Goal: Share content

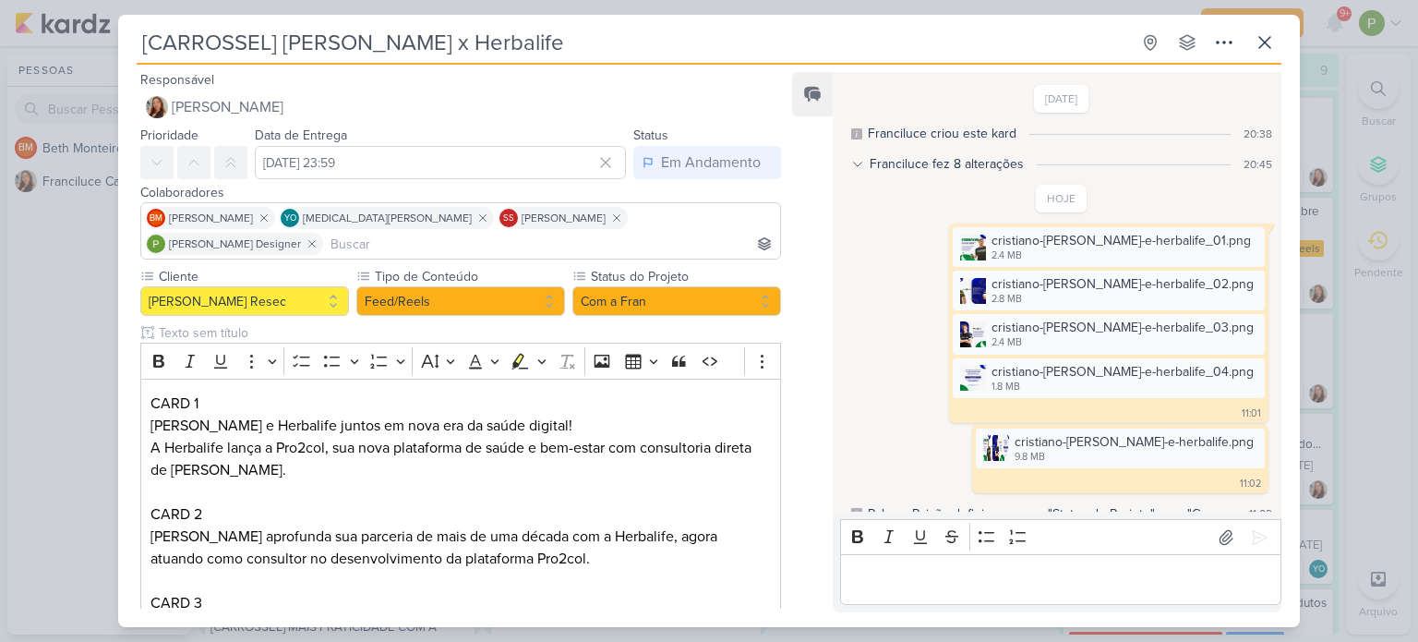
scroll to position [533, 0]
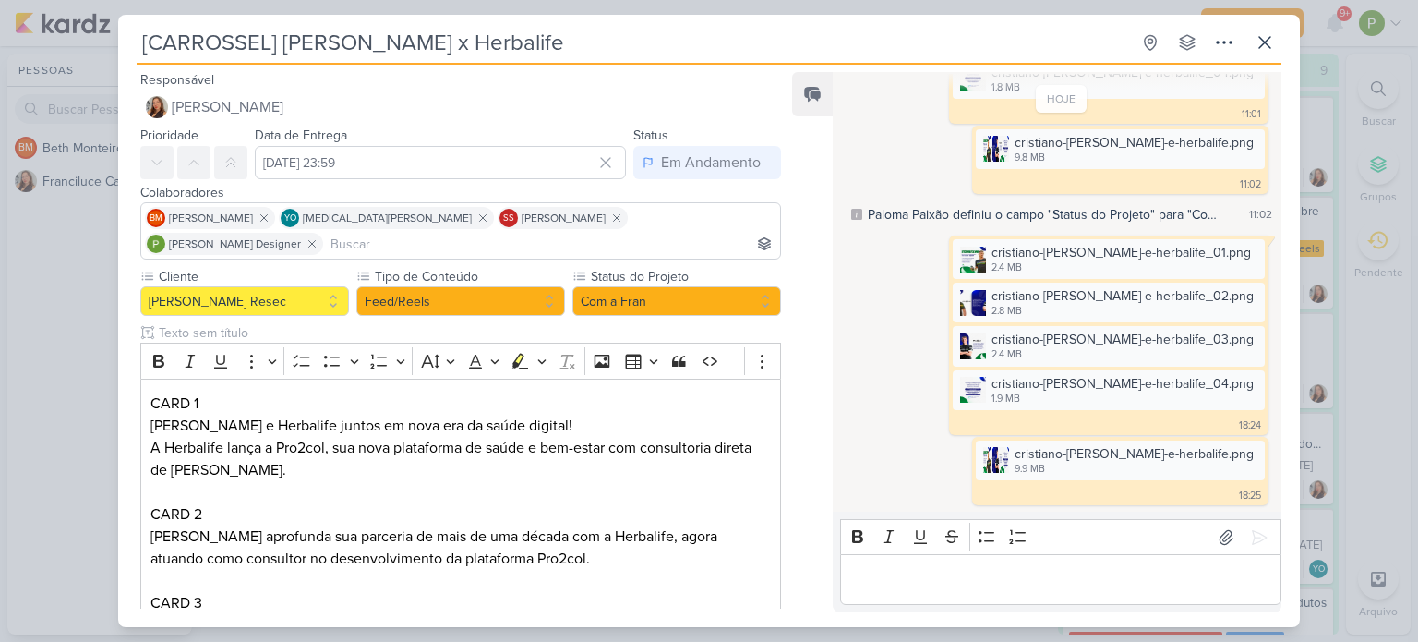
click at [28, 335] on div "[CARROSSEL] [PERSON_NAME] x Herbalife Criado por Franciluce" at bounding box center [709, 321] width 1418 height 642
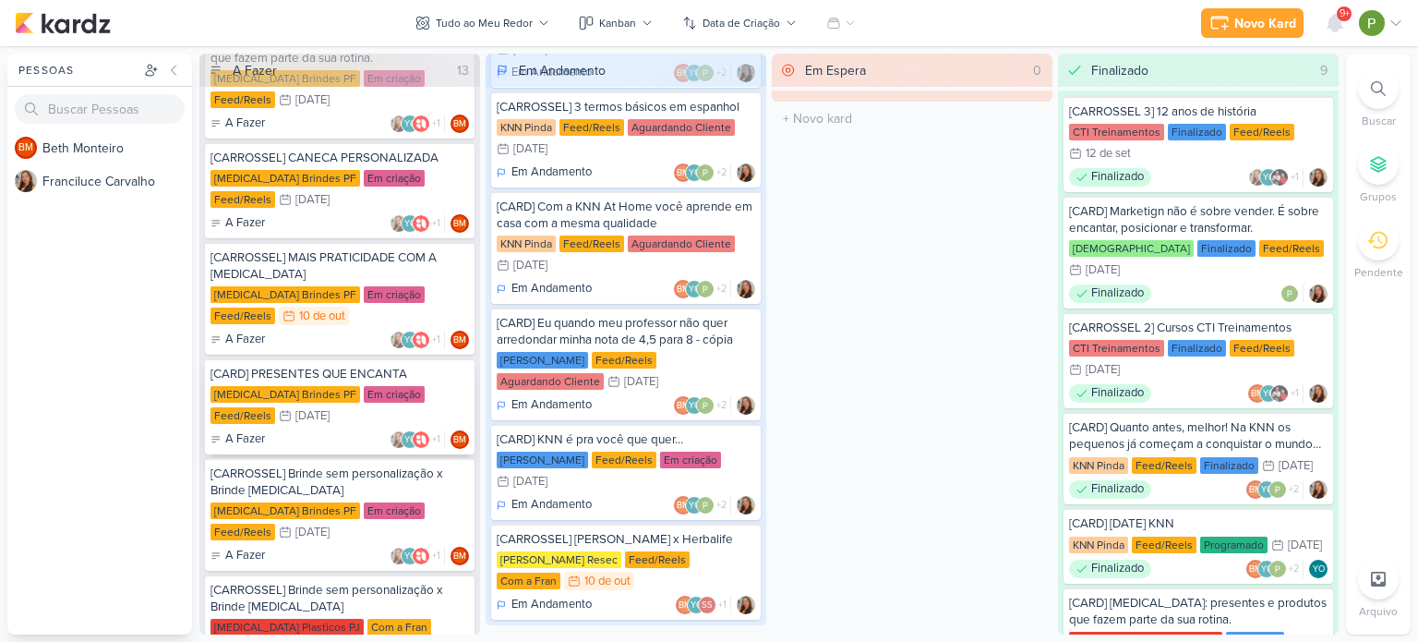
scroll to position [368, 0]
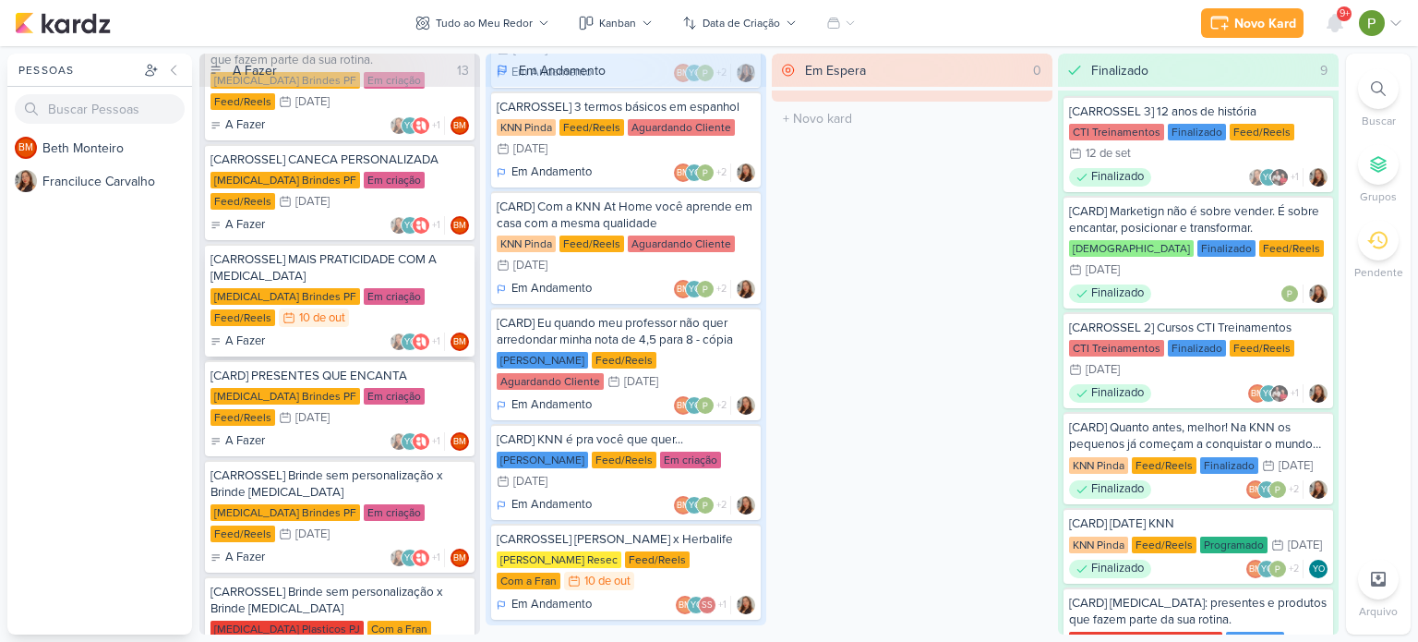
click at [348, 275] on div "[CARROSSEL] MAIS PRATICIDADE COM A [MEDICAL_DATA]" at bounding box center [340, 267] width 259 height 33
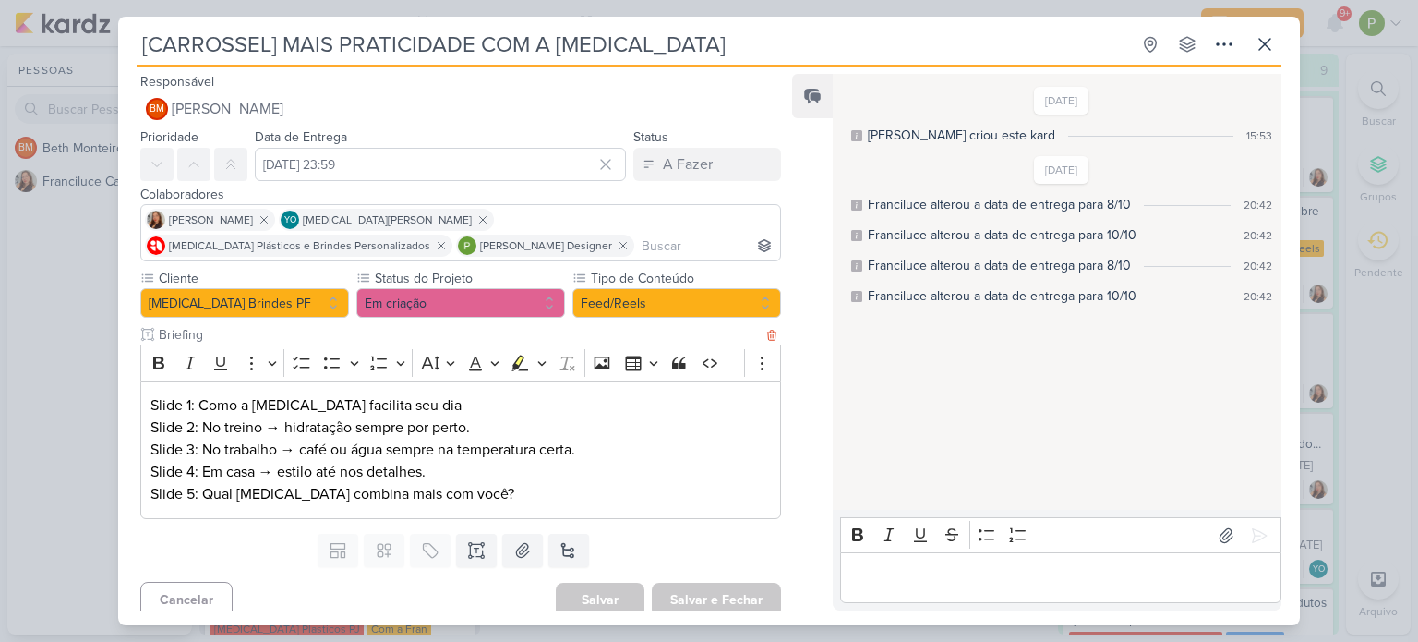
scroll to position [9, 0]
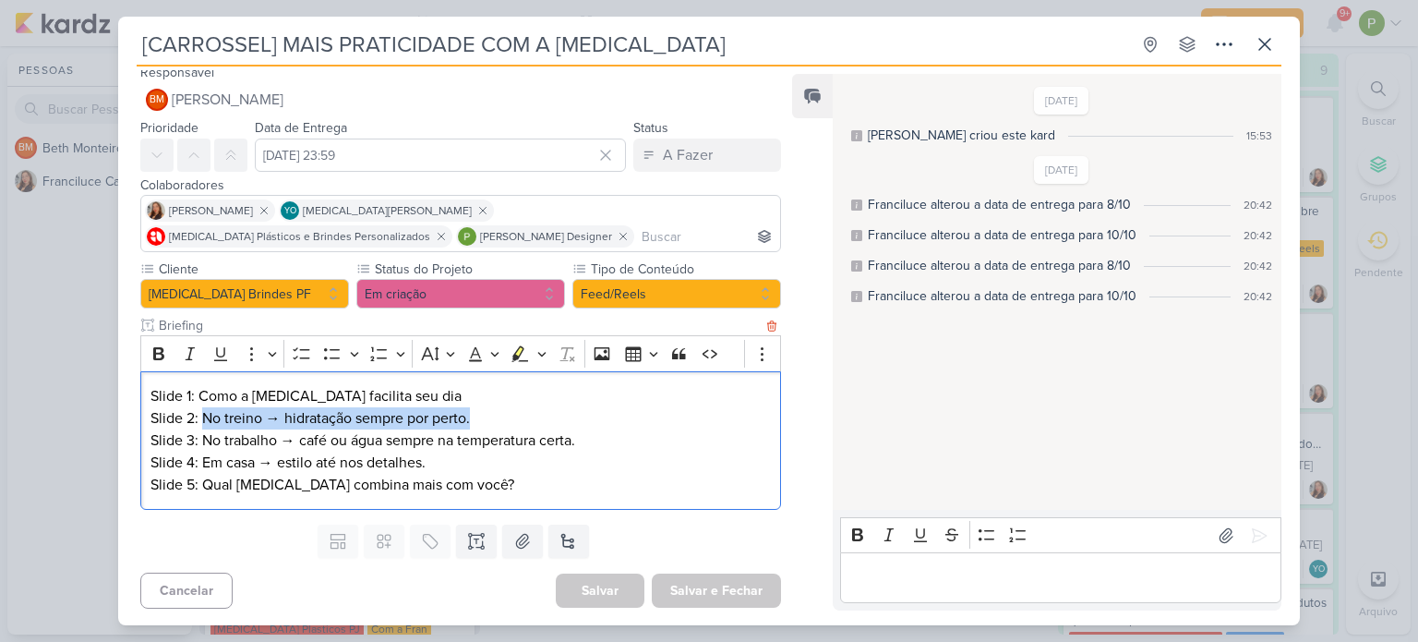
drag, startPoint x: 203, startPoint y: 414, endPoint x: 477, endPoint y: 412, distance: 273.3
click at [477, 412] on p "Slide 2: No treino → hidratação sempre por perto." at bounding box center [461, 418] width 621 height 22
copy p "No treino → hidratação sempre por perto."
click at [242, 414] on p "Slide 2: No treino → hidratação sempre por perto." at bounding box center [461, 418] width 621 height 22
drag, startPoint x: 203, startPoint y: 409, endPoint x: 262, endPoint y: 413, distance: 59.2
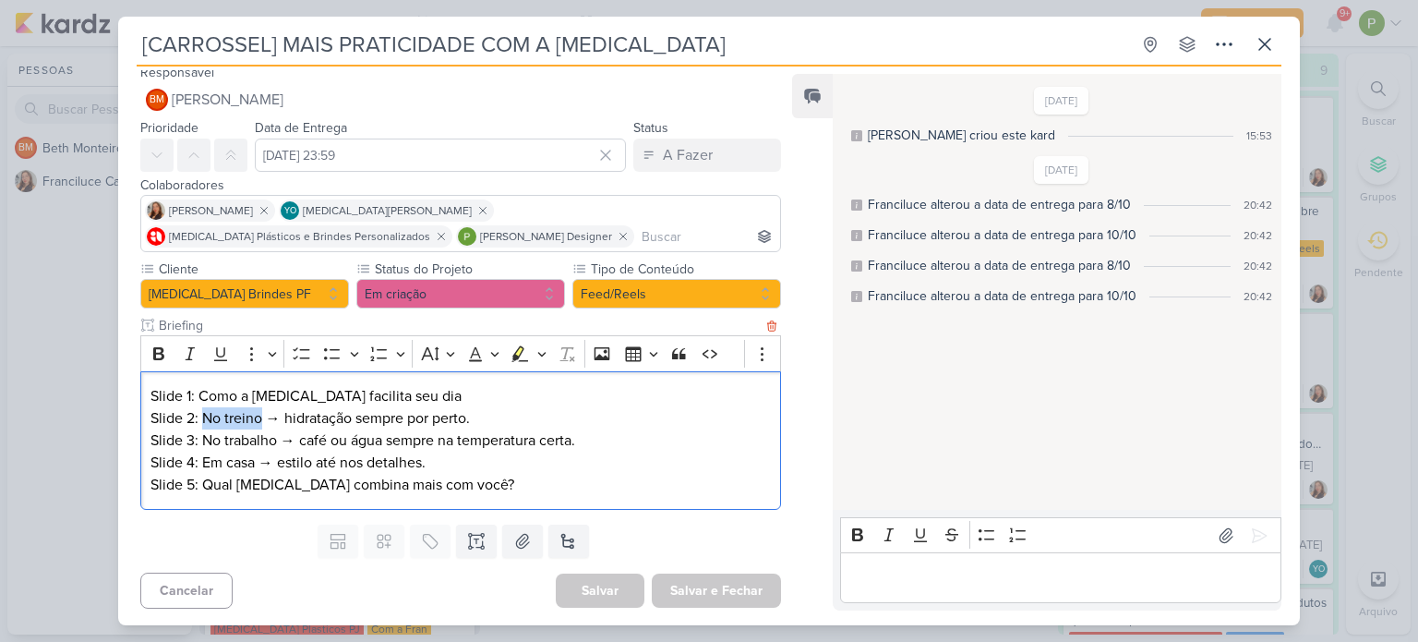
click at [262, 413] on p "Slide 2: No treino → hidratação sempre por perto." at bounding box center [461, 418] width 621 height 22
copy p "No treino"
drag, startPoint x: 338, startPoint y: 420, endPoint x: 487, endPoint y: 424, distance: 148.7
click at [487, 424] on p "Slide 2: No treino → hidratação sempre por perto." at bounding box center [461, 418] width 621 height 22
copy p "hidratação sempre por perto."
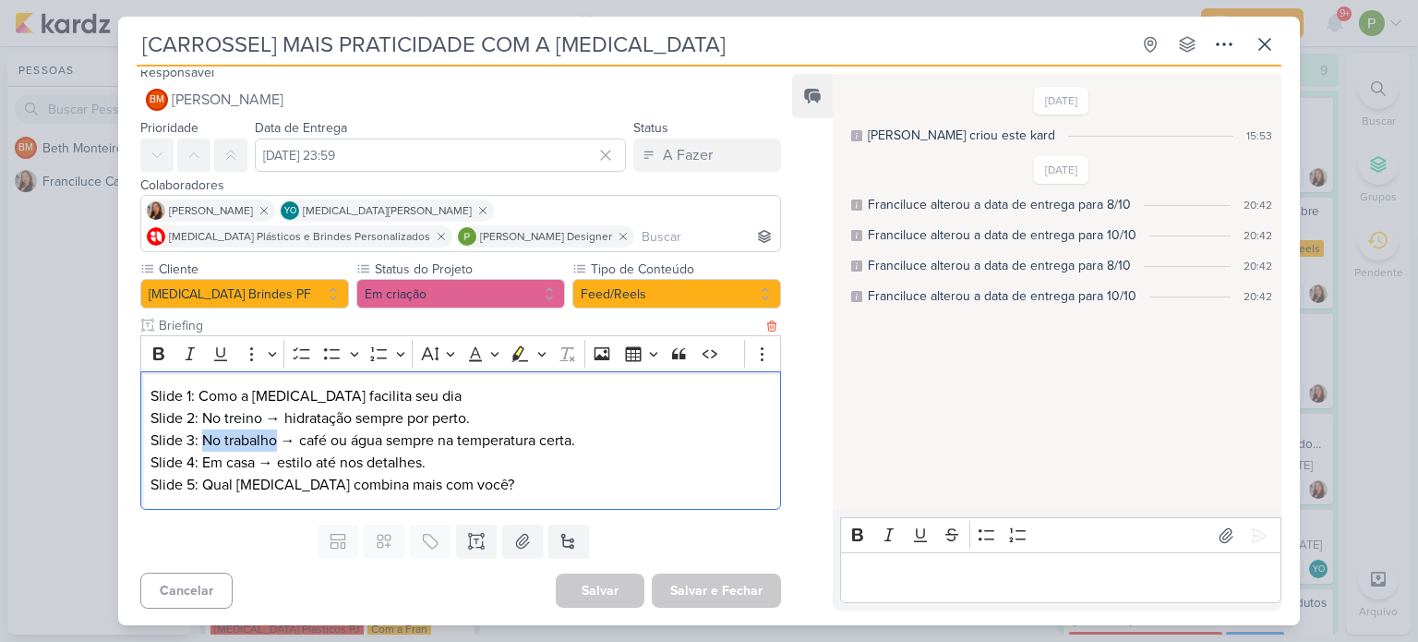
drag, startPoint x: 201, startPoint y: 439, endPoint x: 274, endPoint y: 428, distance: 73.8
click at [274, 429] on p "Slide 3: No trabalho → café ou água sempre na temperatura certa." at bounding box center [461, 440] width 621 height 22
copy p "No trabalho"
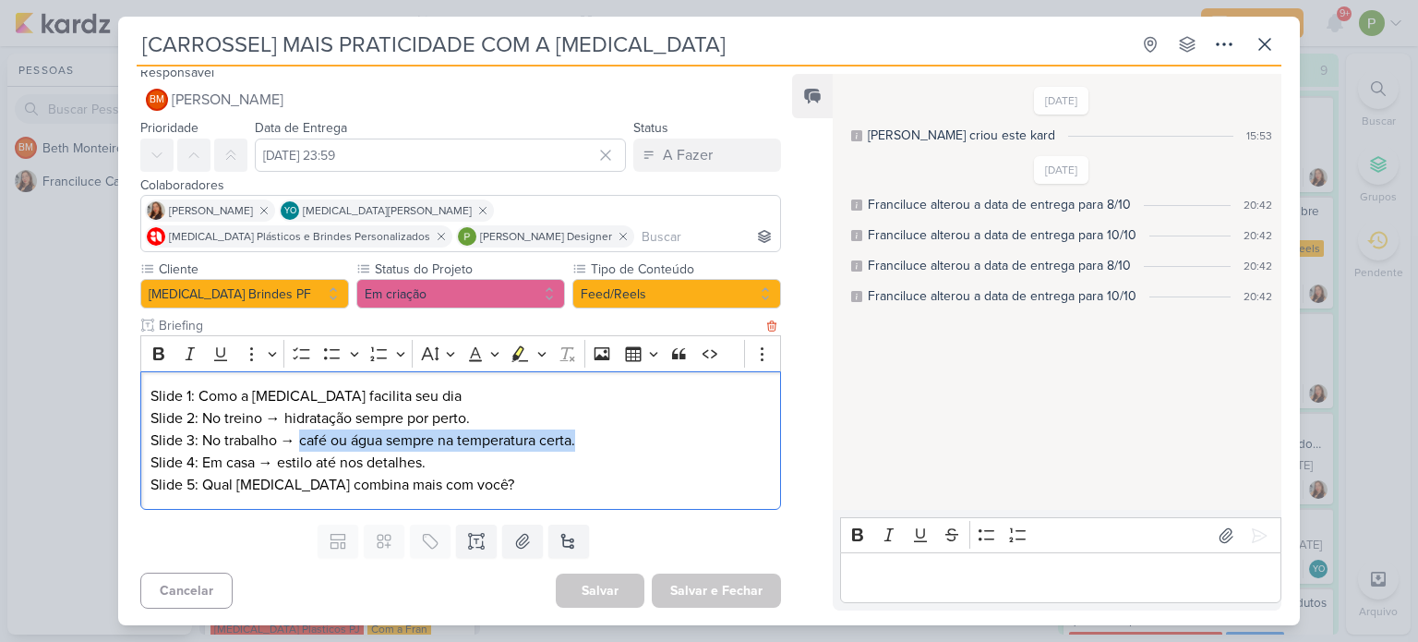
drag, startPoint x: 299, startPoint y: 442, endPoint x: 594, endPoint y: 436, distance: 294.7
click at [594, 436] on p "Slide 3: No trabalho → café ou água sempre na temperatura certa." at bounding box center [461, 440] width 621 height 22
copy p "café ou água sempre na temperatura certa."
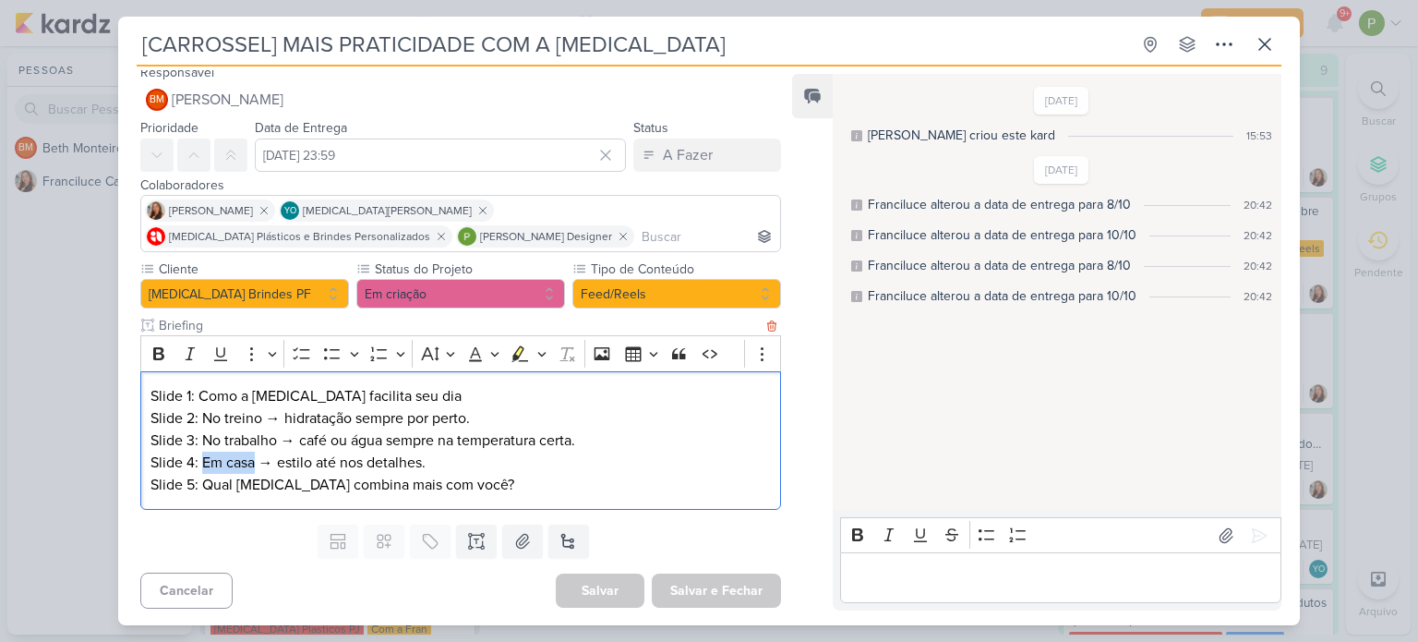
drag, startPoint x: 202, startPoint y: 460, endPoint x: 252, endPoint y: 457, distance: 49.9
click at [252, 457] on p "Slide 4: Em casa → estilo até nos detalhes." at bounding box center [461, 463] width 621 height 22
copy p "Em casa"
drag, startPoint x: 276, startPoint y: 467, endPoint x: 458, endPoint y: 461, distance: 182.0
click at [458, 461] on p "Slide 4: Em casa → estilo até nos detalhes." at bounding box center [461, 463] width 621 height 22
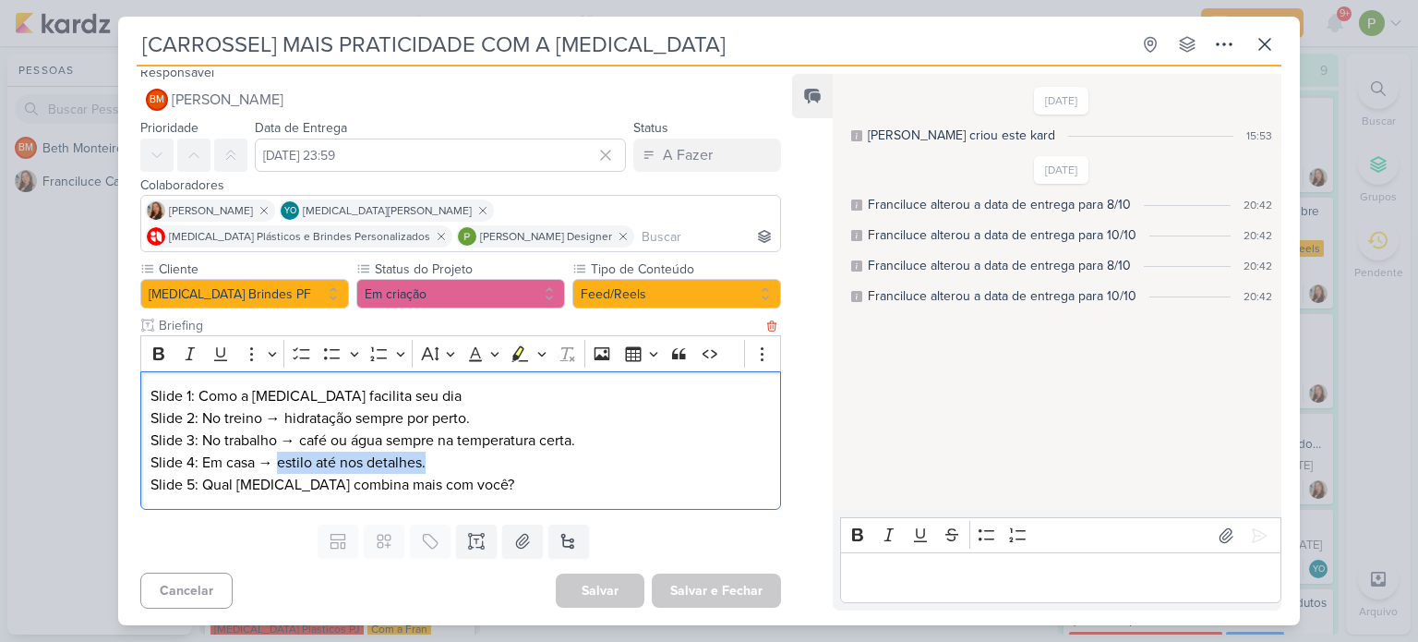
copy p "estilo até nos detalhes."
drag, startPoint x: 203, startPoint y: 482, endPoint x: 281, endPoint y: 483, distance: 77.6
click at [281, 483] on p "Slide 5: Qual Allegra combina mais com você?" at bounding box center [461, 485] width 621 height 22
copy p "Qual Allegra"
drag, startPoint x: 285, startPoint y: 489, endPoint x: 459, endPoint y: 488, distance: 173.6
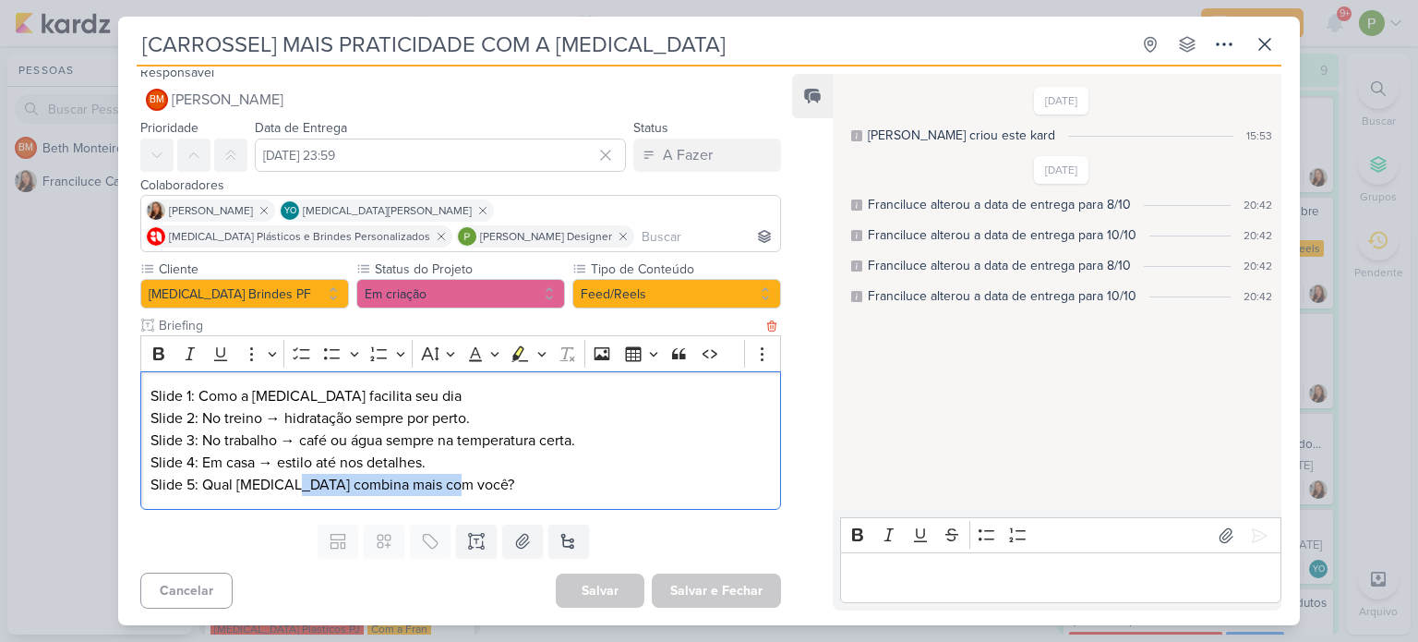
click at [459, 488] on p "Slide 5: Qual Allegra combina mais com você?" at bounding box center [461, 485] width 621 height 22
copy p "combina mais com você?"
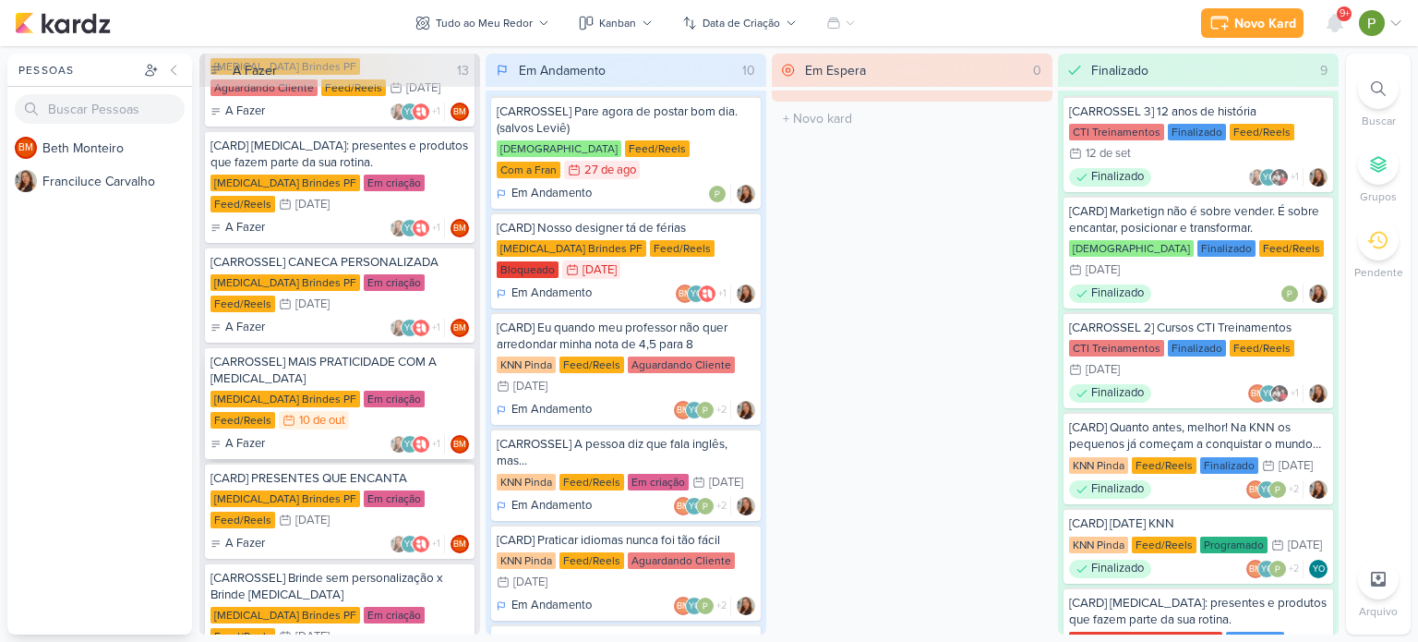
scroll to position [277, 0]
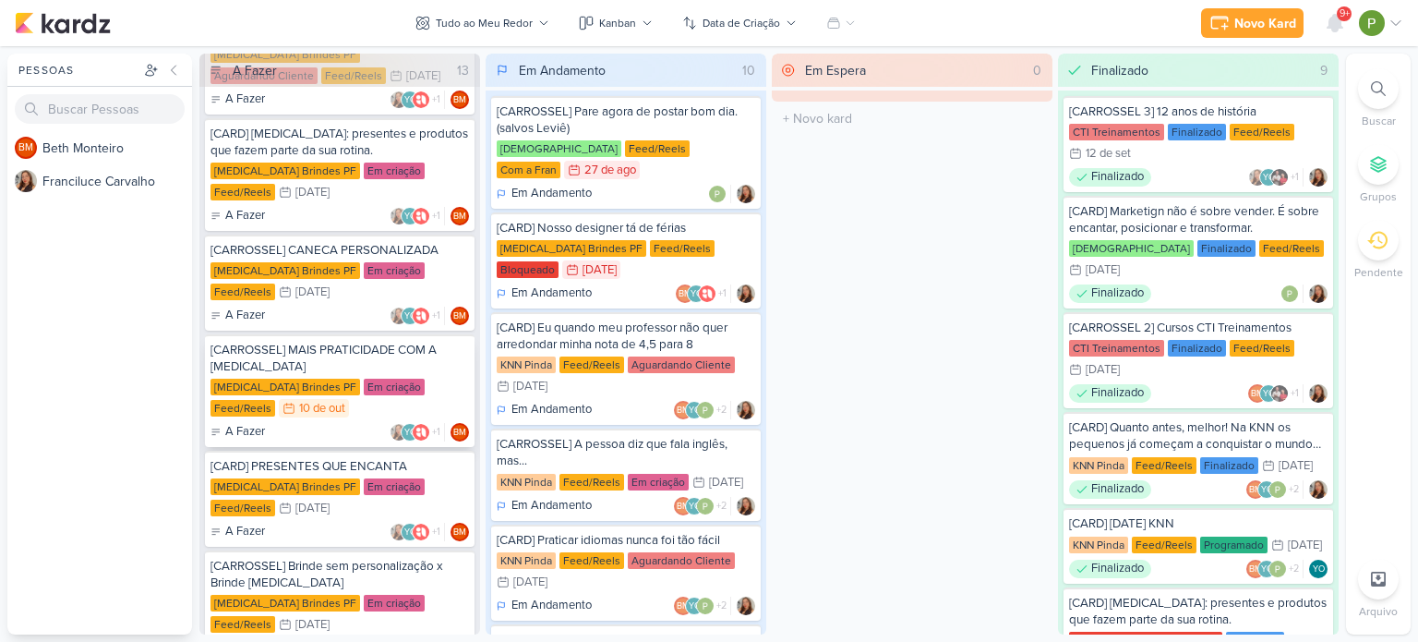
click at [320, 363] on div "[CARROSSEL] MAIS PRATICIDADE COM A [MEDICAL_DATA]" at bounding box center [340, 358] width 259 height 33
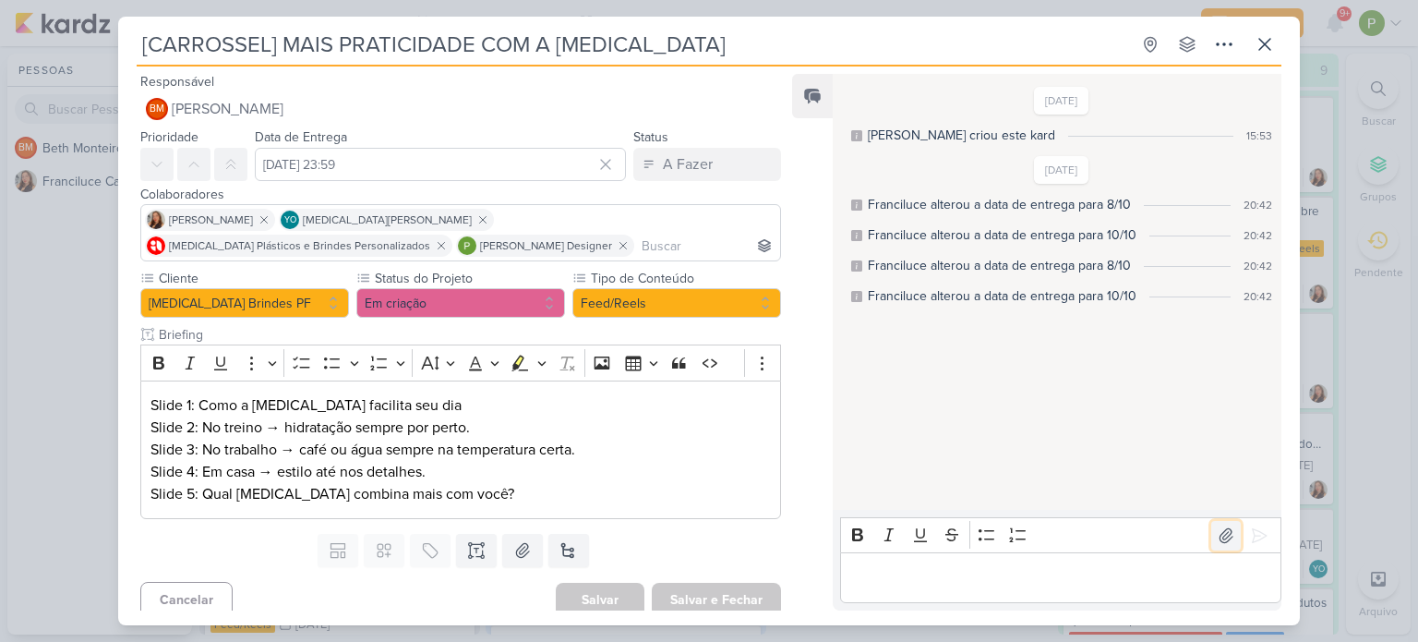
click at [1217, 537] on icon at bounding box center [1226, 535] width 18 height 18
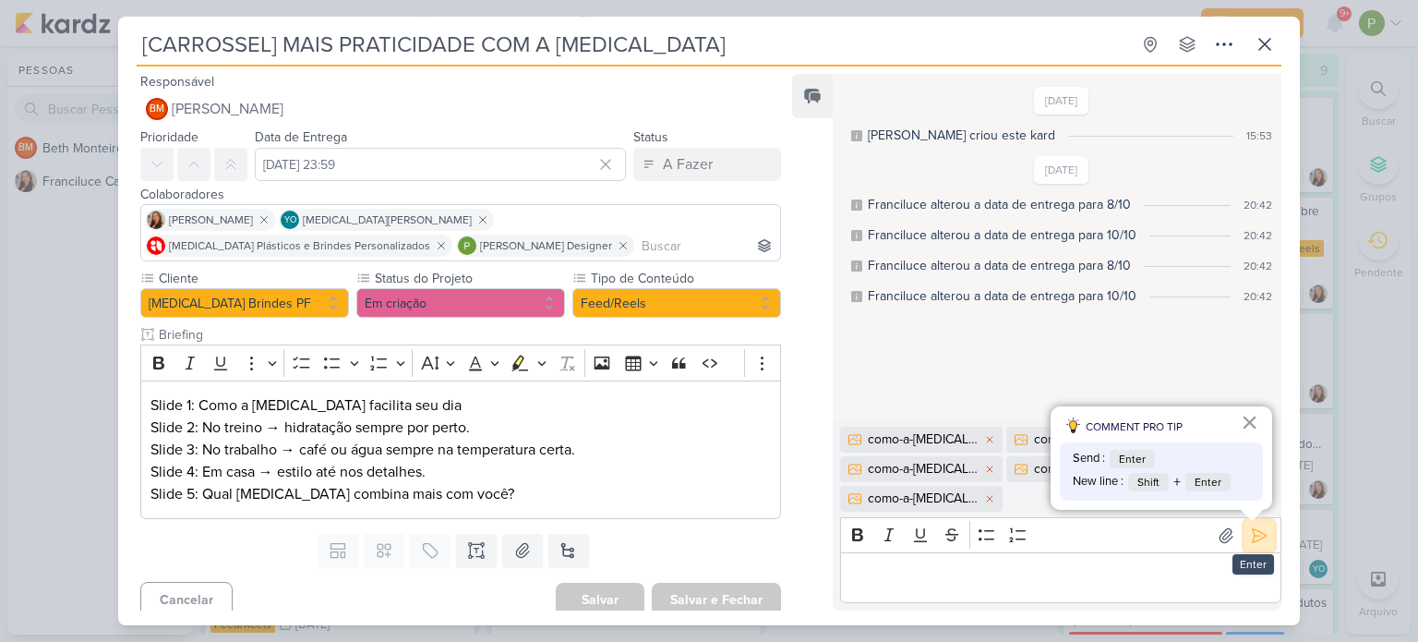
click at [1256, 543] on icon at bounding box center [1259, 535] width 18 height 18
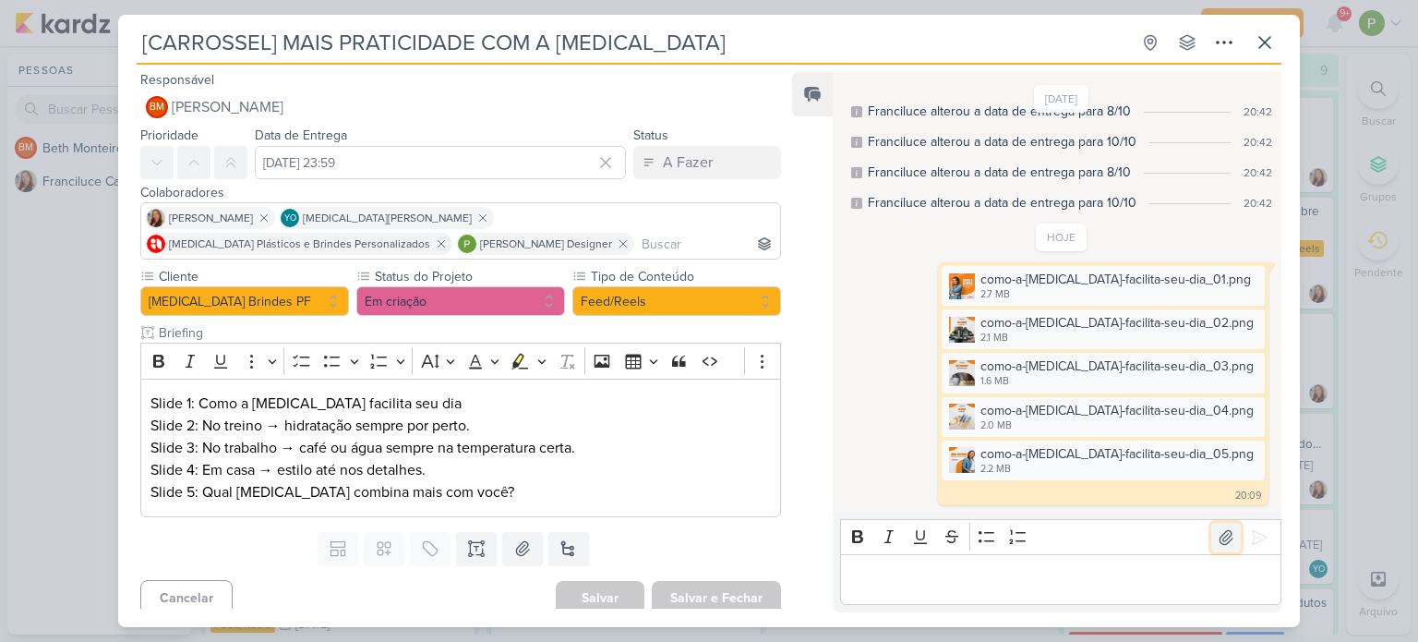
click at [1225, 534] on icon at bounding box center [1226, 537] width 18 height 18
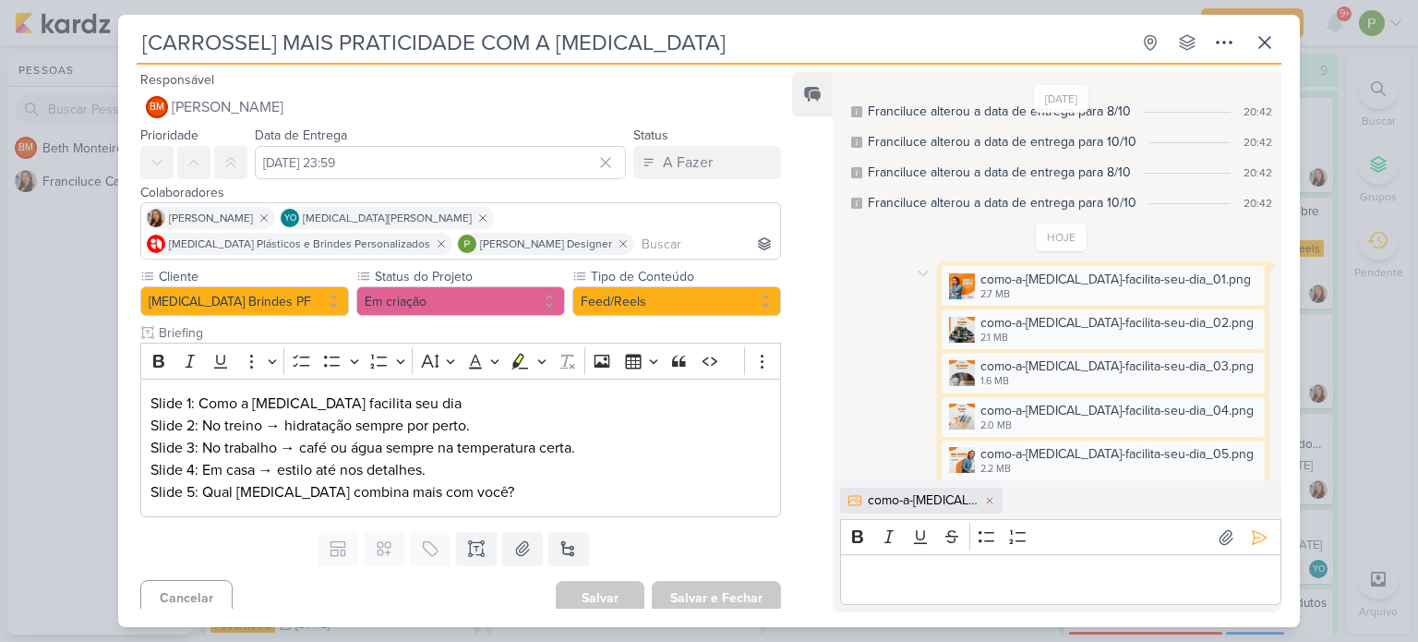
scroll to position [123, 0]
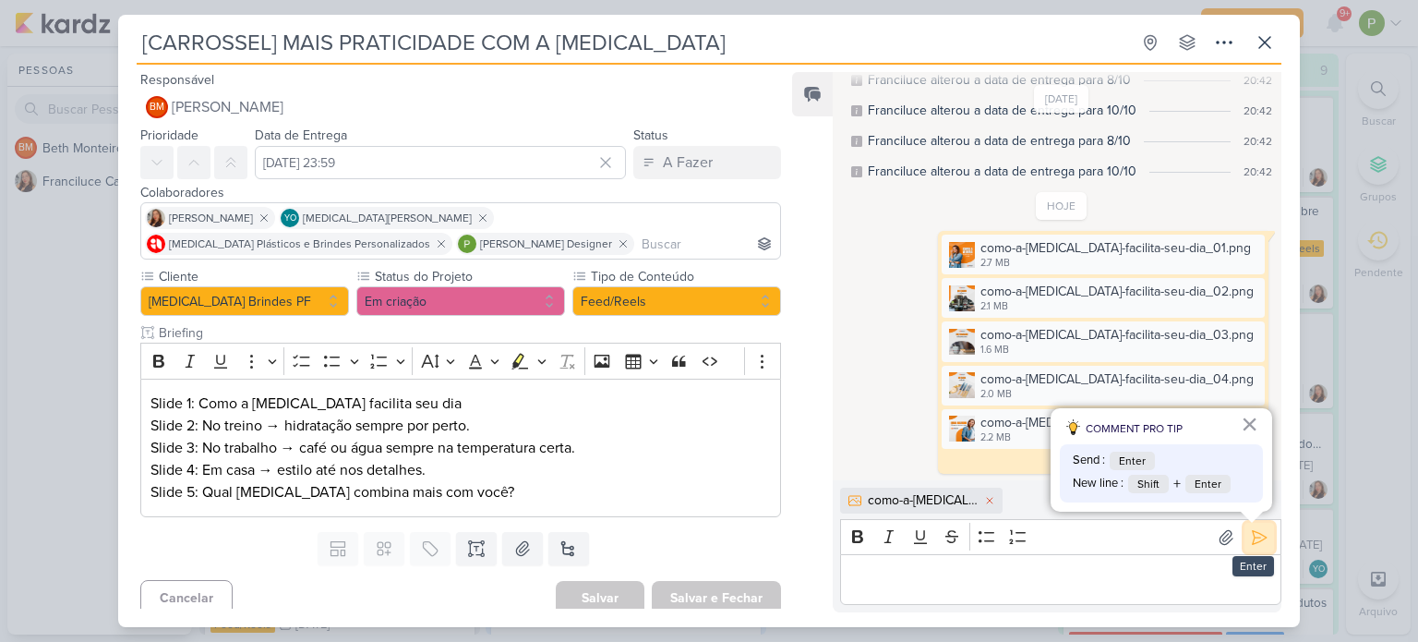
click at [1256, 537] on icon at bounding box center [1259, 537] width 18 height 18
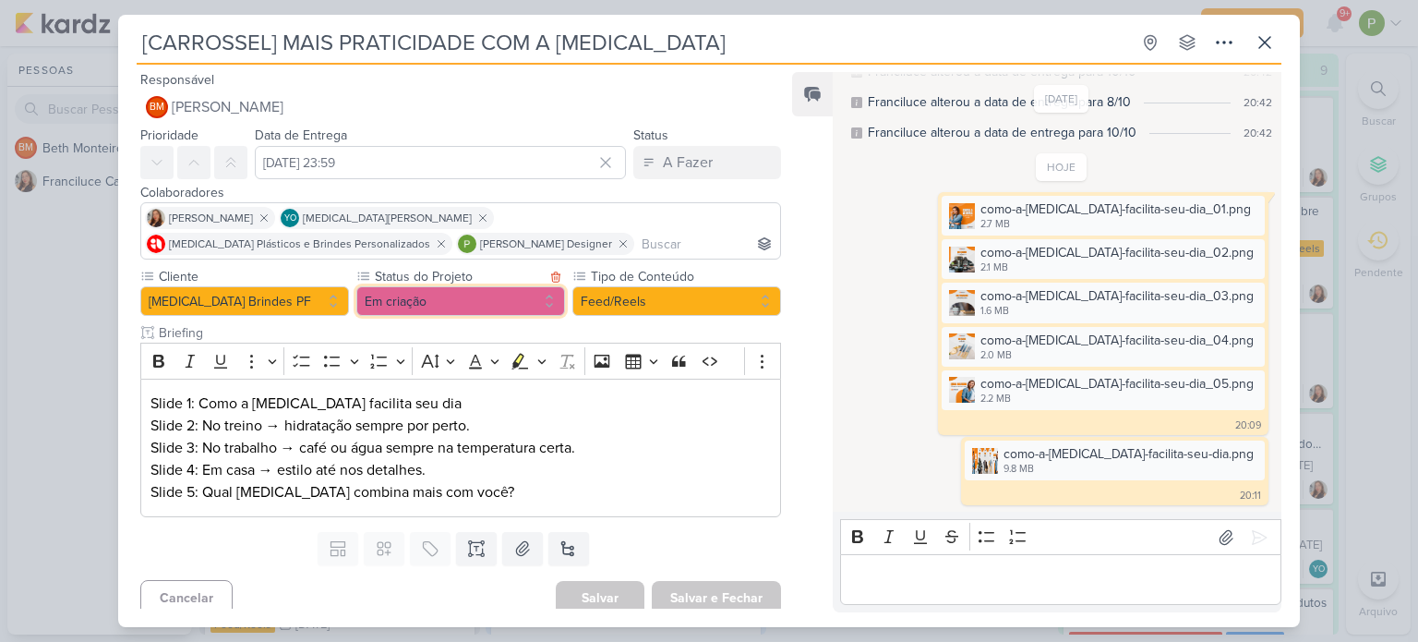
click at [475, 290] on button "Em criação" at bounding box center [460, 301] width 209 height 30
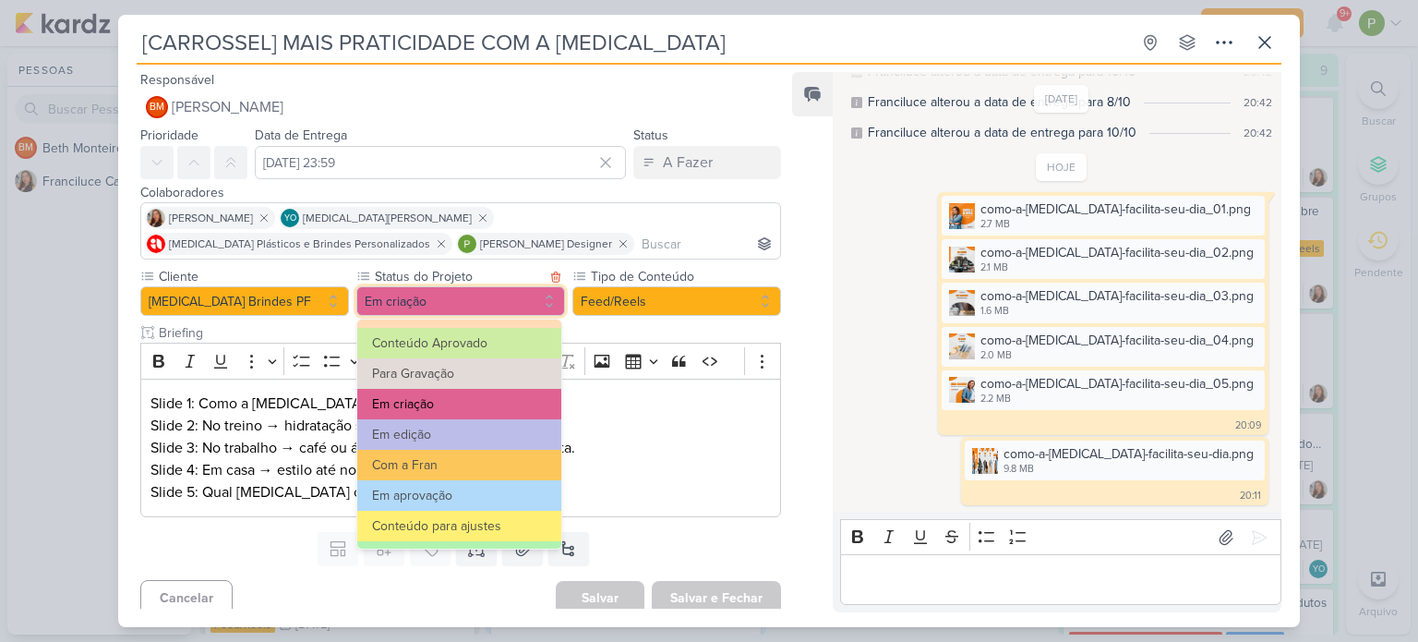
scroll to position [92, 0]
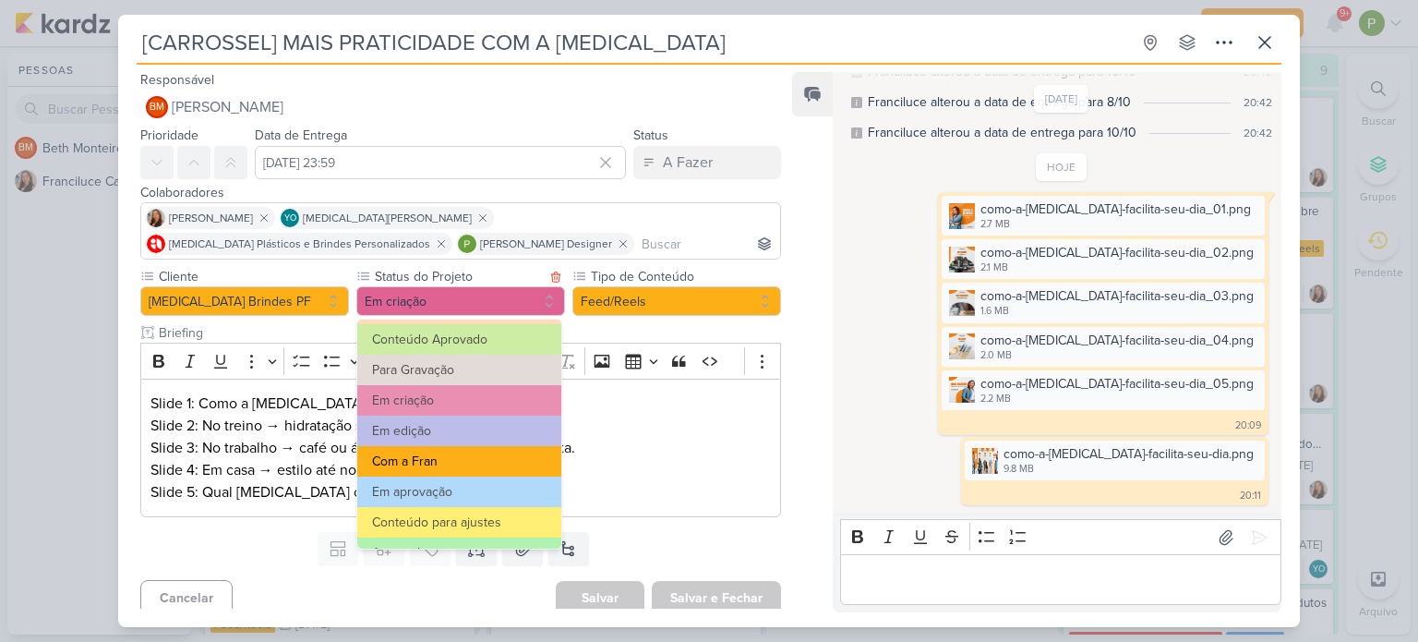
click at [484, 456] on button "Com a Fran" at bounding box center [459, 461] width 204 height 30
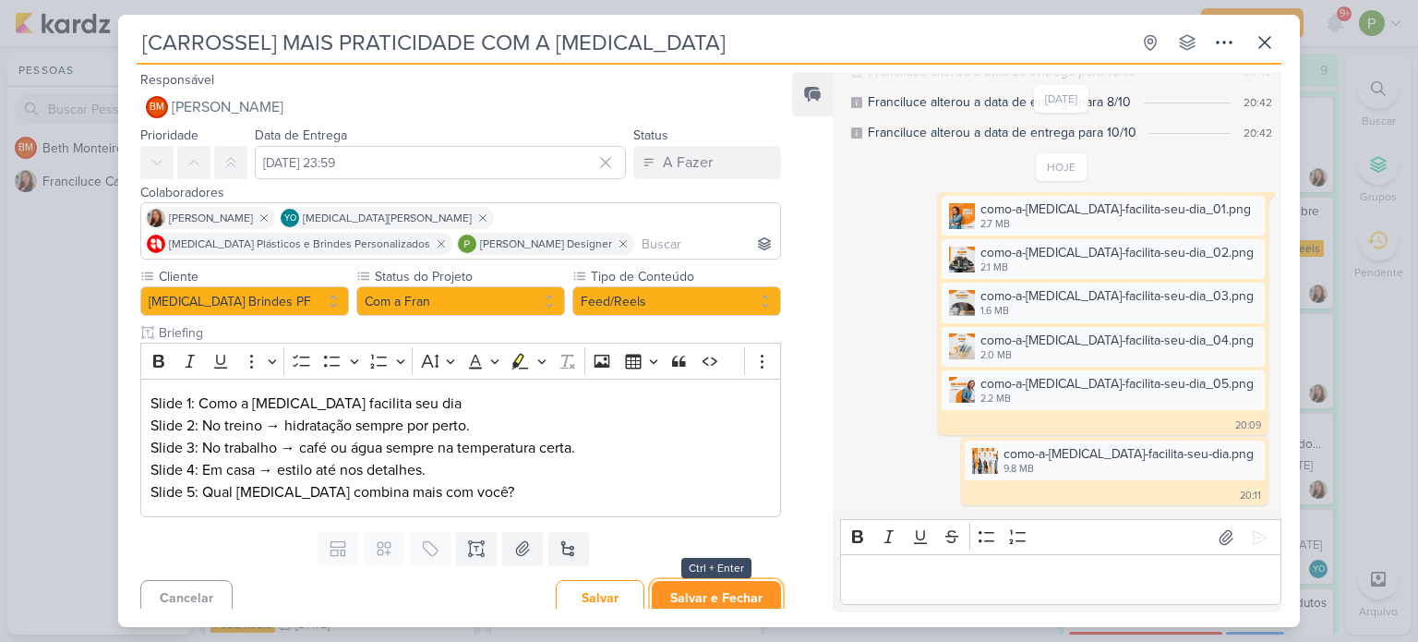
click at [731, 601] on button "Salvar e Fechar" at bounding box center [716, 598] width 129 height 34
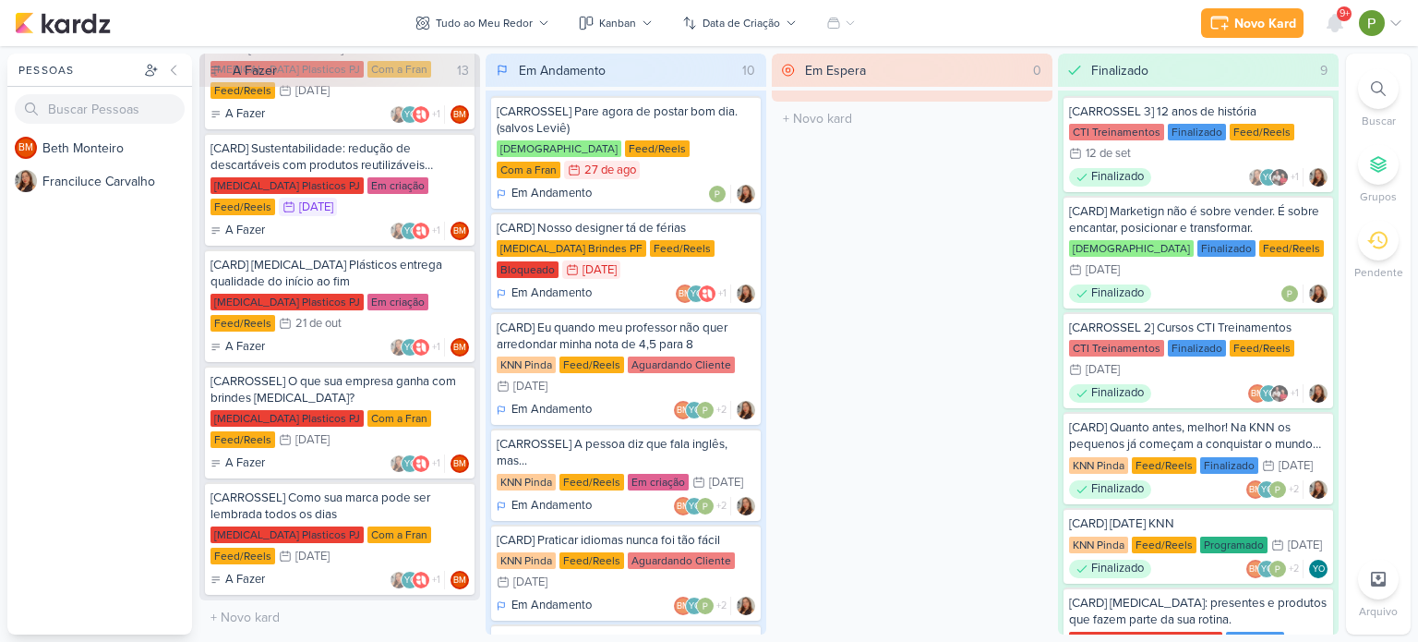
scroll to position [922, 0]
